Goal: Transaction & Acquisition: Purchase product/service

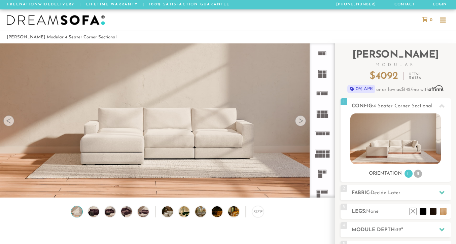
click at [326, 92] on rect at bounding box center [326, 93] width 3 height 3
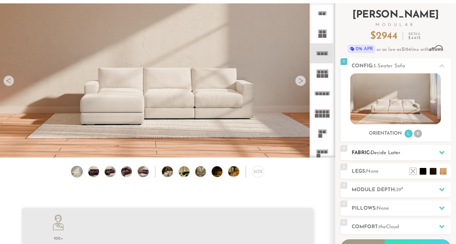
scroll to position [43, 0]
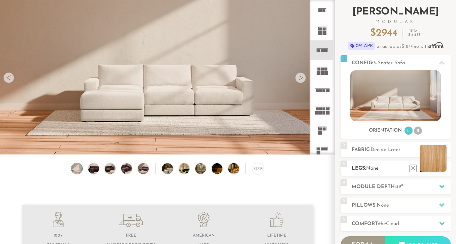
click at [445, 169] on li at bounding box center [433, 158] width 27 height 27
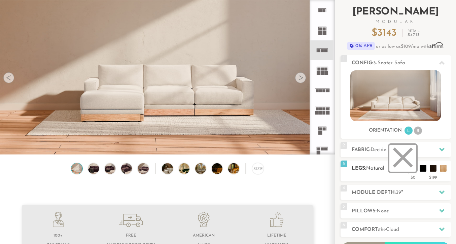
click at [414, 169] on li at bounding box center [403, 158] width 27 height 27
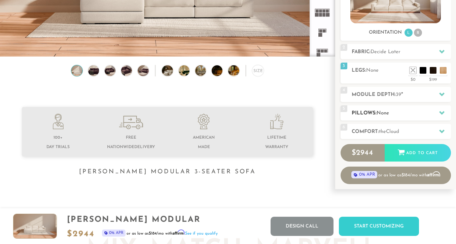
scroll to position [136, 0]
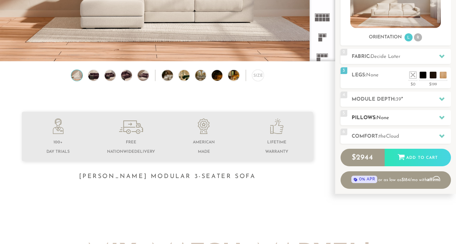
click at [443, 118] on icon at bounding box center [442, 118] width 5 height 4
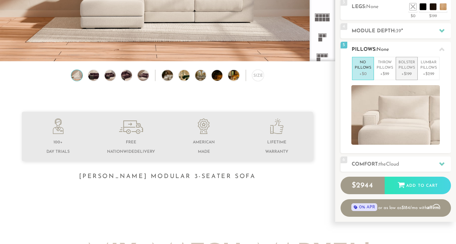
click at [404, 64] on p "Bolster Pillows" at bounding box center [407, 65] width 17 height 11
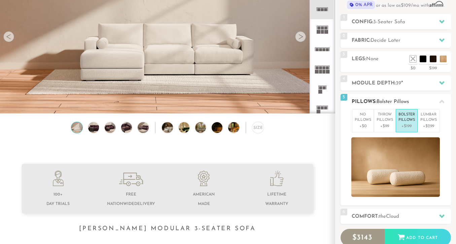
scroll to position [75, 0]
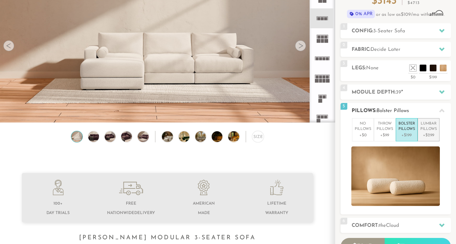
click at [421, 137] on p "+$299" at bounding box center [429, 135] width 17 height 6
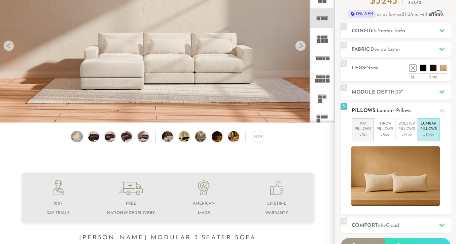
click at [363, 134] on p "+$0" at bounding box center [363, 135] width 17 height 6
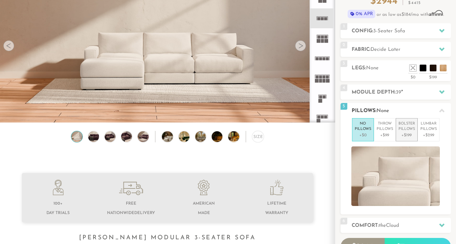
click at [414, 127] on p "Bolster Pillows" at bounding box center [407, 126] width 17 height 11
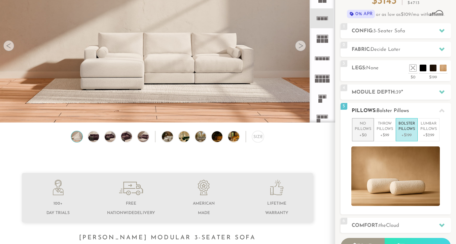
click at [365, 133] on p "+$0" at bounding box center [363, 135] width 17 height 6
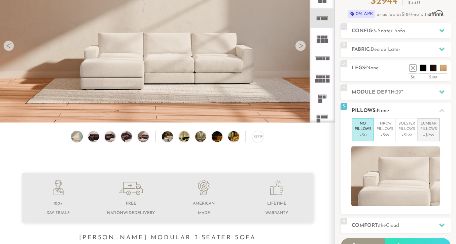
click at [424, 127] on p "Lumbar Pillows" at bounding box center [429, 126] width 17 height 11
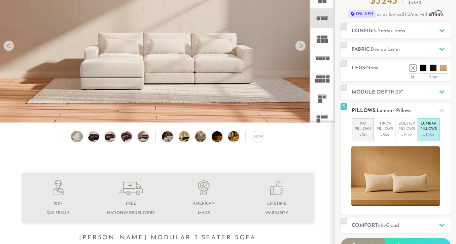
click at [360, 133] on p "+$0" at bounding box center [363, 135] width 17 height 6
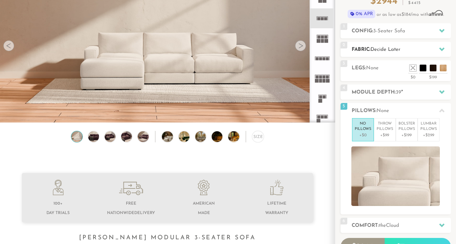
click at [444, 49] on icon at bounding box center [442, 48] width 5 height 5
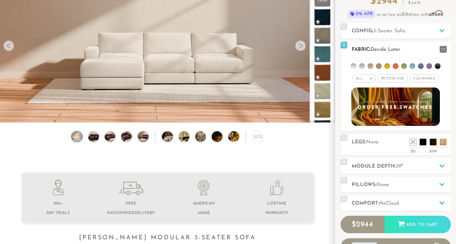
click at [404, 66] on li at bounding box center [404, 66] width 6 height 6
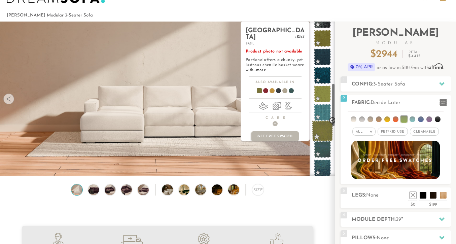
scroll to position [216, 0]
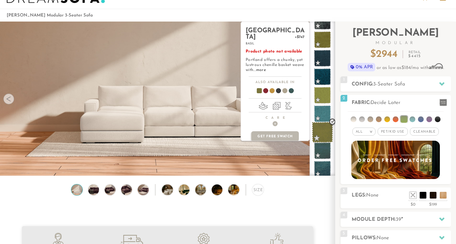
click at [323, 124] on span at bounding box center [322, 132] width 21 height 21
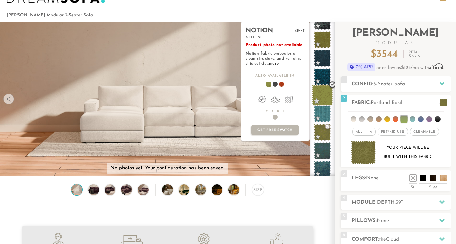
click at [322, 93] on span at bounding box center [322, 95] width 21 height 21
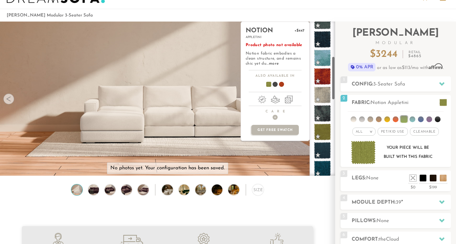
scroll to position [122, 0]
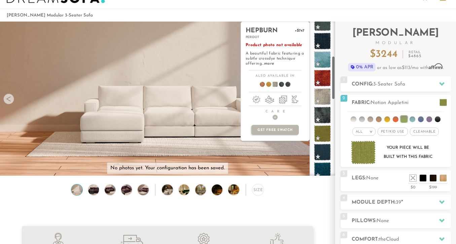
click at [322, 93] on span at bounding box center [322, 96] width 17 height 17
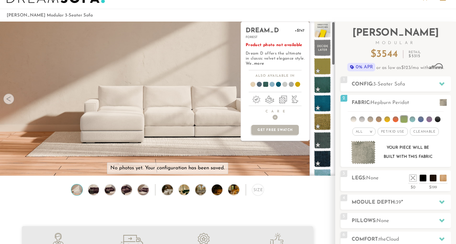
scroll to position [0, 0]
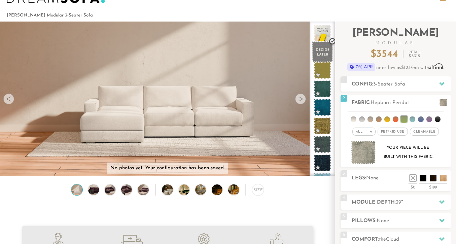
click at [323, 47] on span at bounding box center [322, 51] width 21 height 21
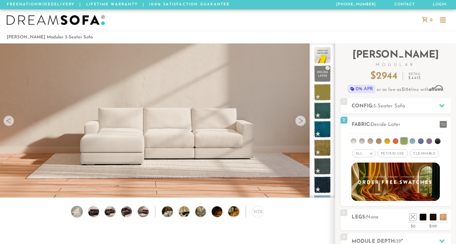
click at [67, 24] on img at bounding box center [56, 20] width 98 height 10
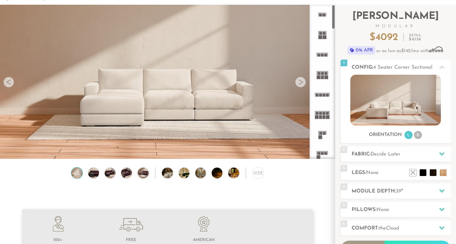
scroll to position [39, 0]
click at [325, 96] on rect at bounding box center [324, 95] width 3 height 3
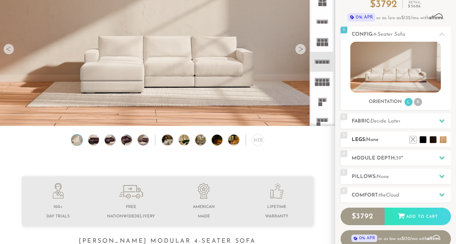
scroll to position [73, 0]
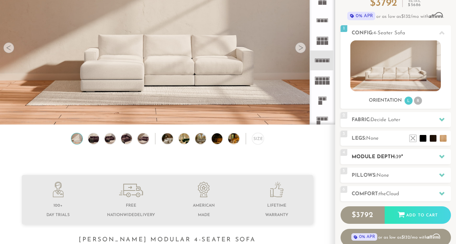
click at [443, 157] on icon at bounding box center [442, 157] width 5 height 4
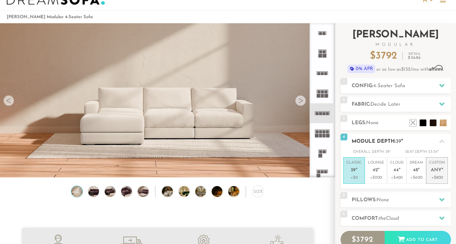
scroll to position [21, 0]
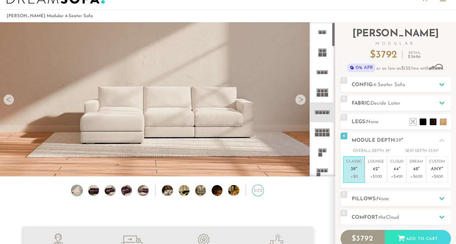
click at [259, 191] on div "Size" at bounding box center [257, 190] width 11 height 11
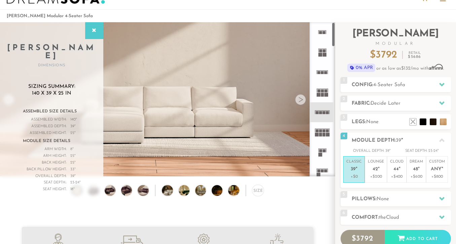
click at [320, 72] on rect at bounding box center [319, 72] width 3 height 3
